Goal: Information Seeking & Learning: Learn about a topic

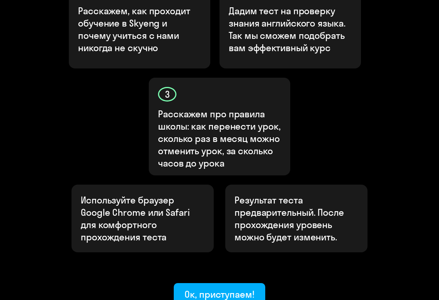
scroll to position [346, 0]
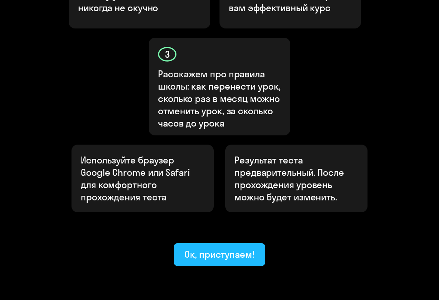
click at [218, 248] on div "Ок, приступаем!" at bounding box center [220, 254] width 70 height 12
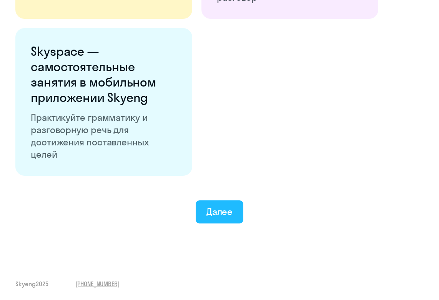
scroll to position [1404, 0]
click at [229, 208] on div "Далее" at bounding box center [219, 211] width 27 height 12
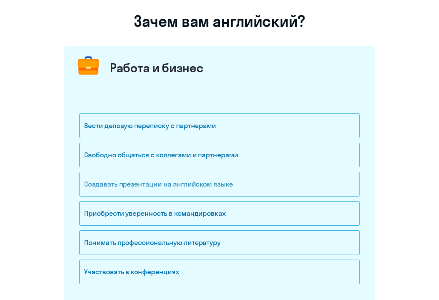
scroll to position [55, 0]
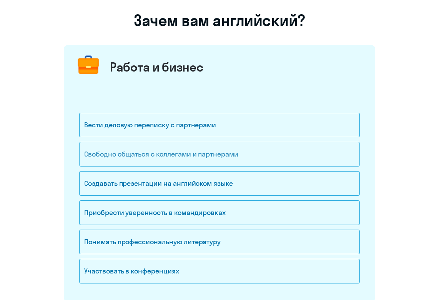
click at [234, 163] on div "Свободно общаться с коллегами и партнерами" at bounding box center [219, 154] width 281 height 25
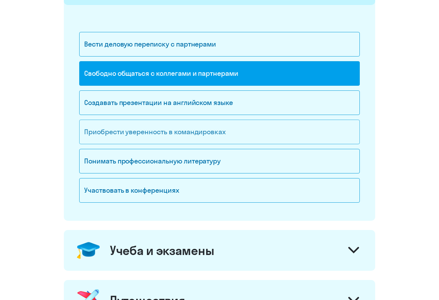
scroll to position [137, 0]
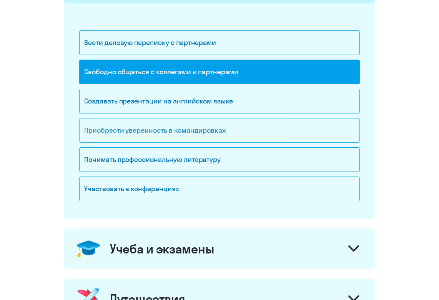
click at [235, 139] on div "Приобрести уверенность в командировках" at bounding box center [219, 130] width 281 height 25
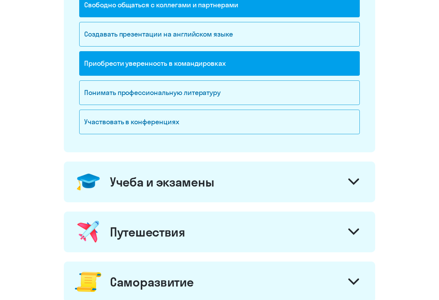
scroll to position [207, 0]
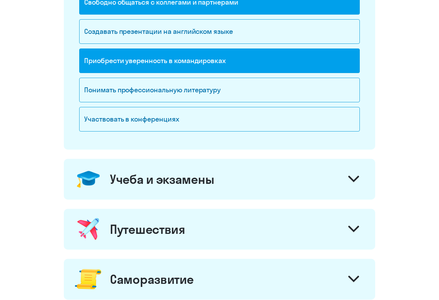
click at [230, 183] on div "Учеба и экзамены" at bounding box center [219, 179] width 311 height 41
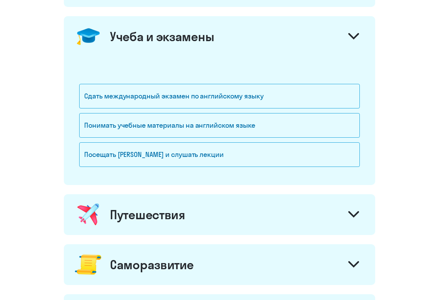
scroll to position [354, 0]
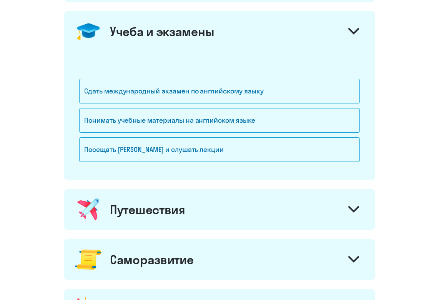
click at [223, 218] on div "Путешествия" at bounding box center [219, 209] width 311 height 41
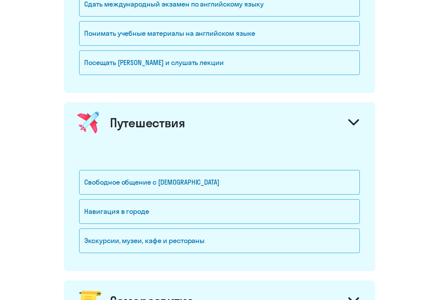
scroll to position [445, 0]
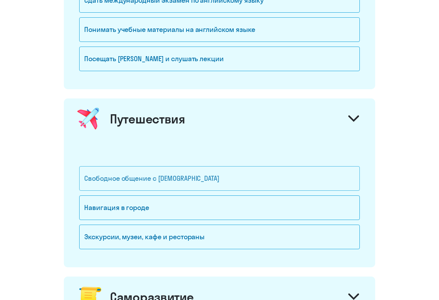
click at [225, 182] on div "Свободное общение с [DEMOGRAPHIC_DATA]" at bounding box center [219, 178] width 281 height 25
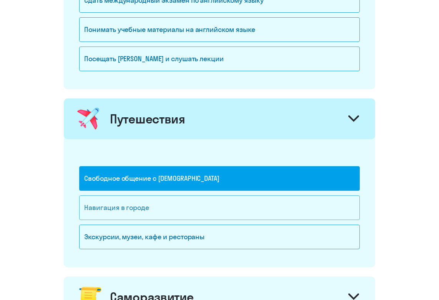
click at [222, 206] on div "Навигация в городе" at bounding box center [219, 207] width 281 height 25
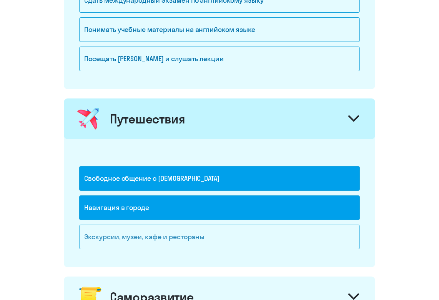
click at [221, 233] on div "Экскурсии, музеи, кафе и рестораны" at bounding box center [219, 237] width 281 height 25
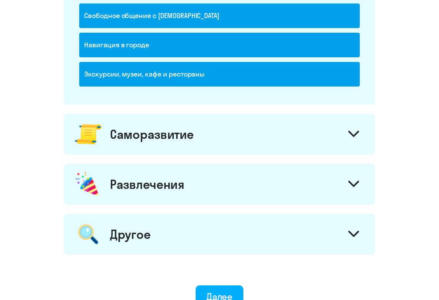
scroll to position [665, 0]
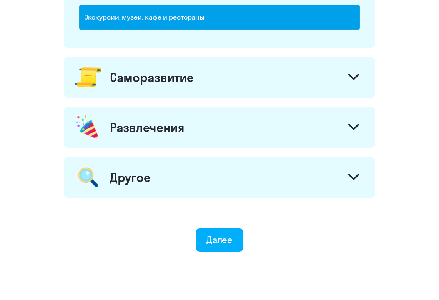
click at [238, 94] on div "Саморазвитие" at bounding box center [219, 77] width 311 height 41
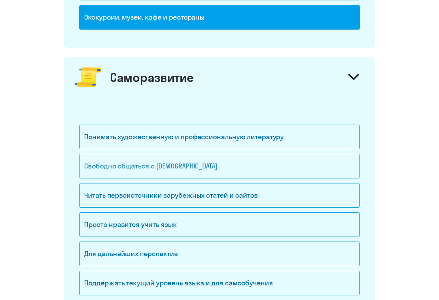
click at [223, 166] on div "Свободно общаться с [DEMOGRAPHIC_DATA]" at bounding box center [219, 166] width 281 height 25
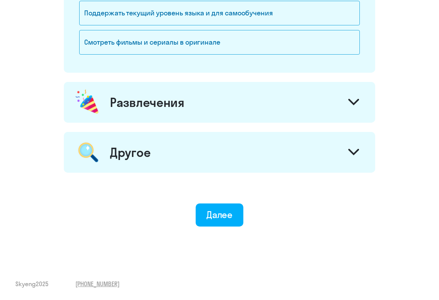
scroll to position [935, 0]
click at [231, 108] on div "Развлечения" at bounding box center [219, 102] width 311 height 41
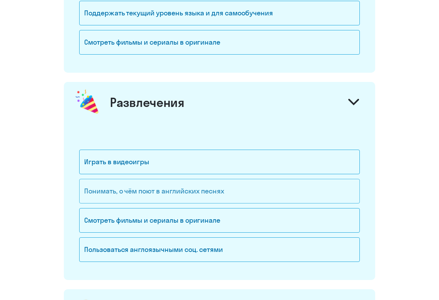
click at [201, 195] on div "Понимать, о чём поют в английских песнях" at bounding box center [219, 191] width 281 height 25
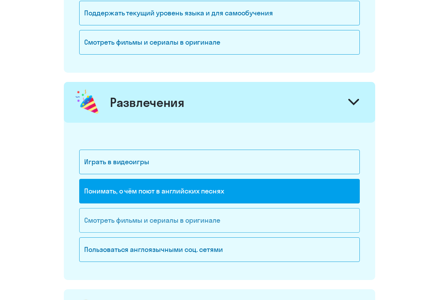
click at [201, 218] on div "Смотреть фильмы и сериалы в оригинале" at bounding box center [219, 220] width 281 height 25
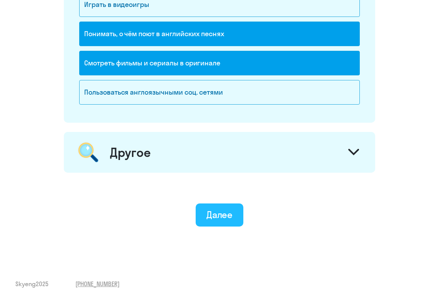
scroll to position [1092, 0]
click at [210, 224] on button "Далее" at bounding box center [220, 214] width 48 height 23
